Goal: Task Accomplishment & Management: Manage account settings

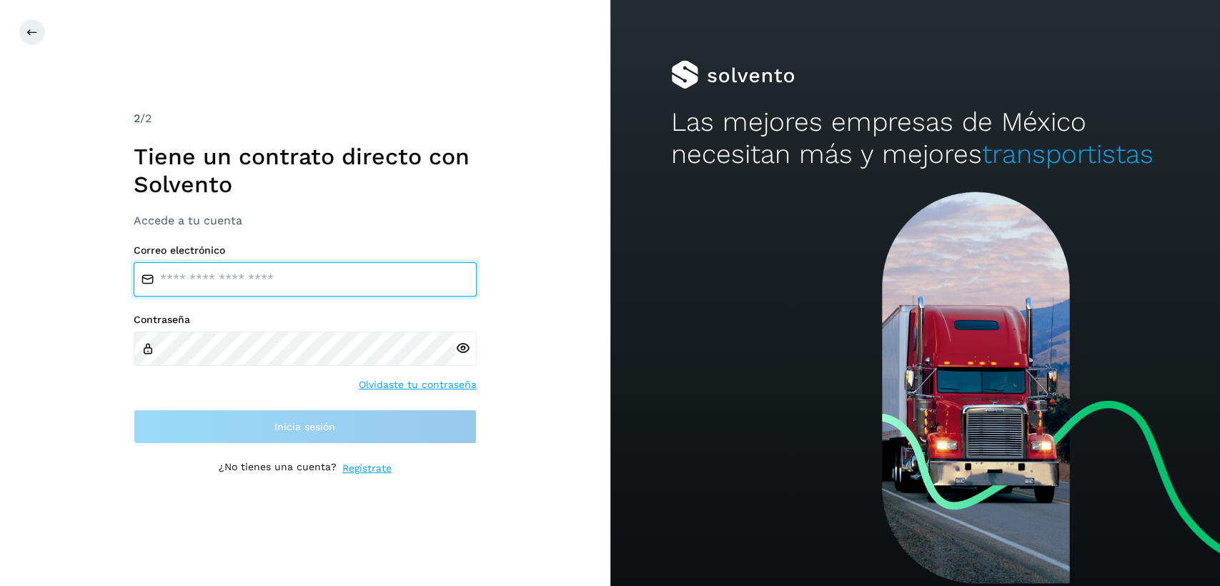
click at [343, 284] on input "email" at bounding box center [305, 279] width 343 height 34
type input "**********"
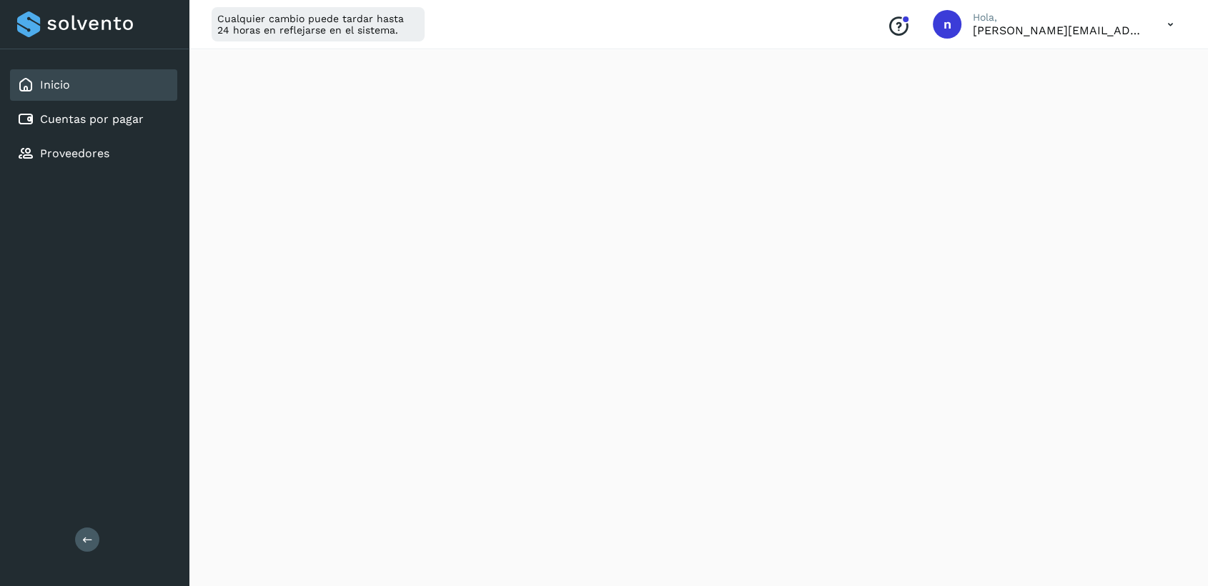
scroll to position [317, 0]
click at [1140, 21] on p "Hola," at bounding box center [1059, 17] width 172 height 12
click at [1167, 20] on icon at bounding box center [1170, 24] width 29 height 29
click at [1063, 97] on div "Cerrar sesión" at bounding box center [1099, 92] width 170 height 27
